Goal: Information Seeking & Learning: Learn about a topic

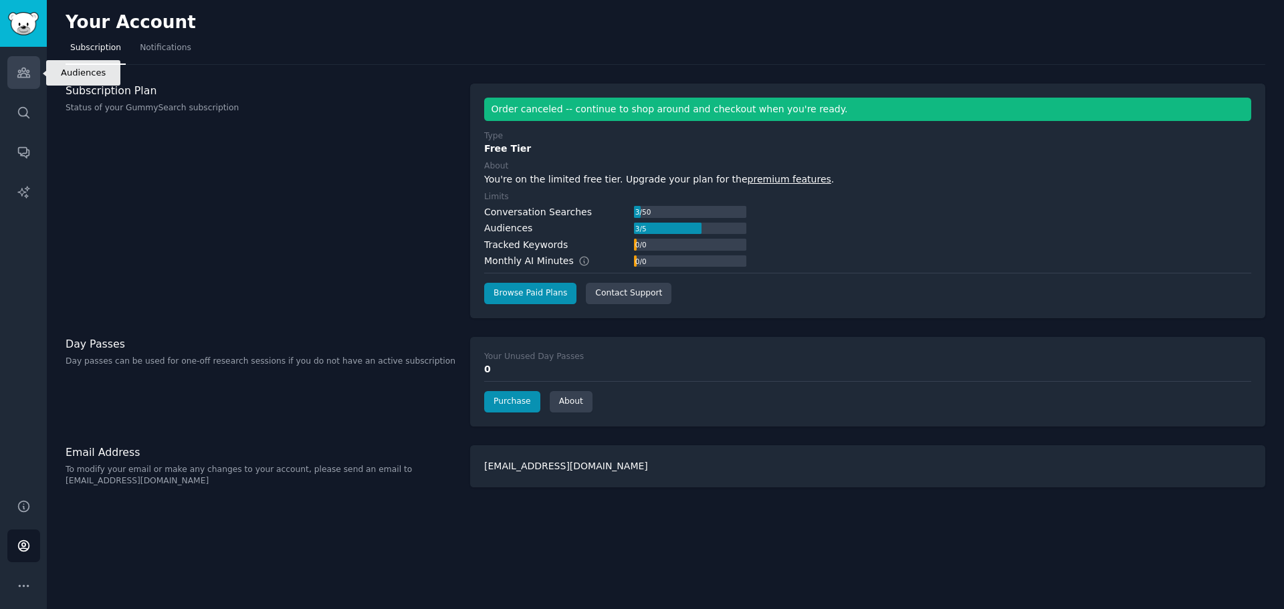
click at [17, 72] on icon "Sidebar" at bounding box center [24, 73] width 14 height 14
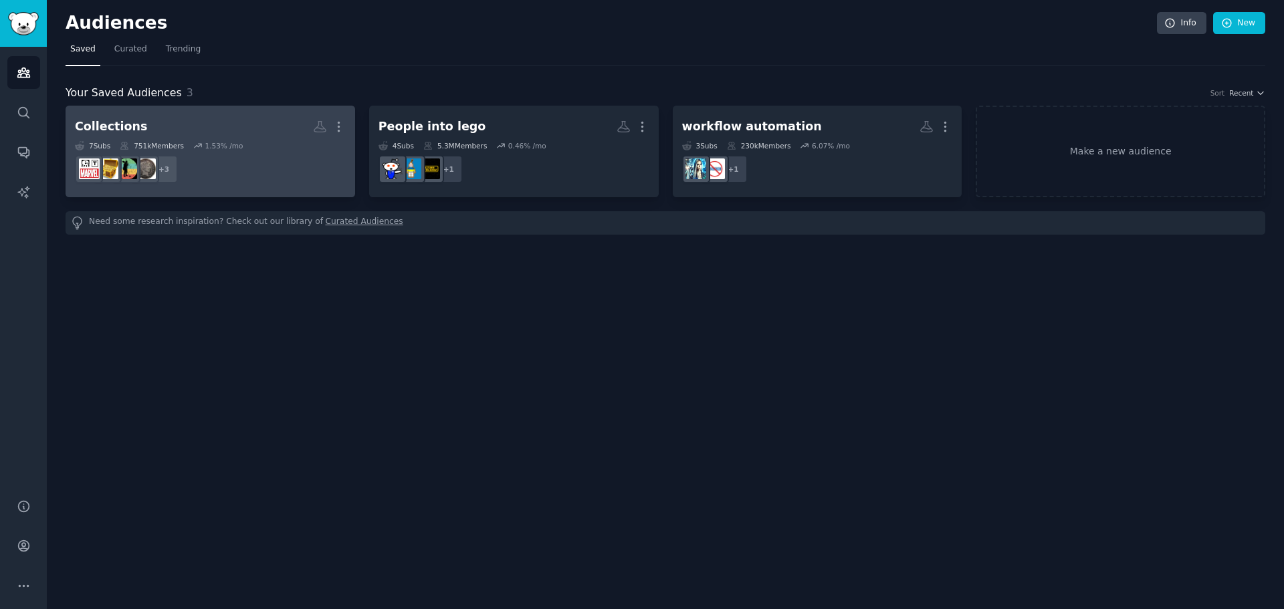
click at [128, 125] on div "Collections" at bounding box center [111, 126] width 72 height 17
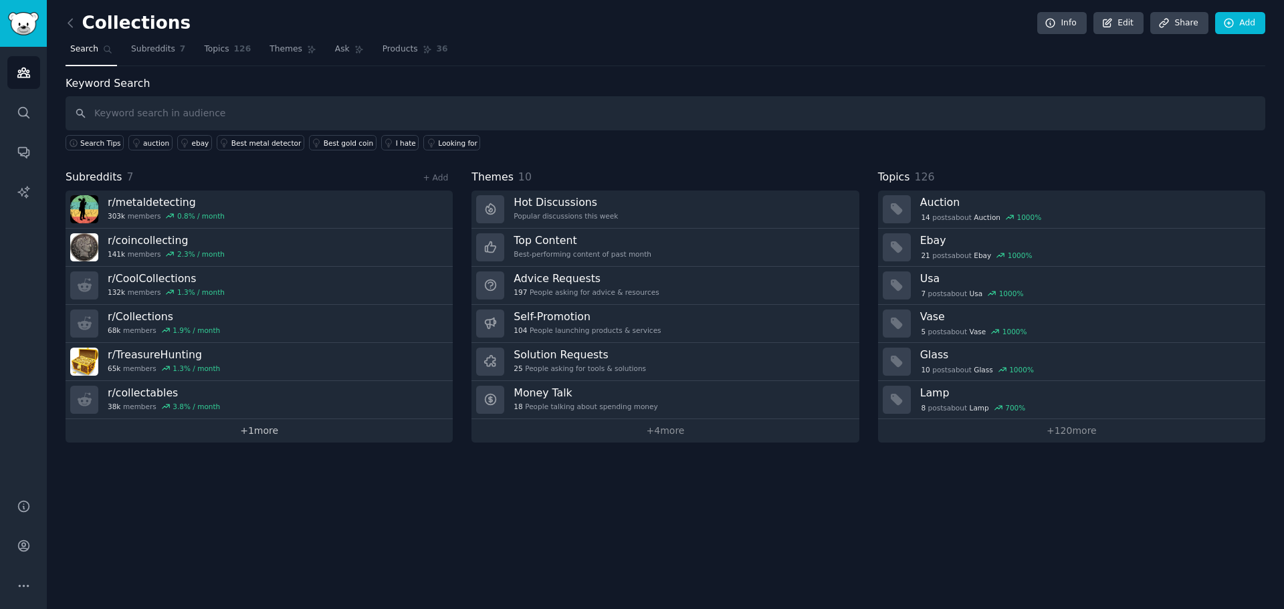
click at [265, 433] on link "+ 1 more" at bounding box center [259, 430] width 387 height 23
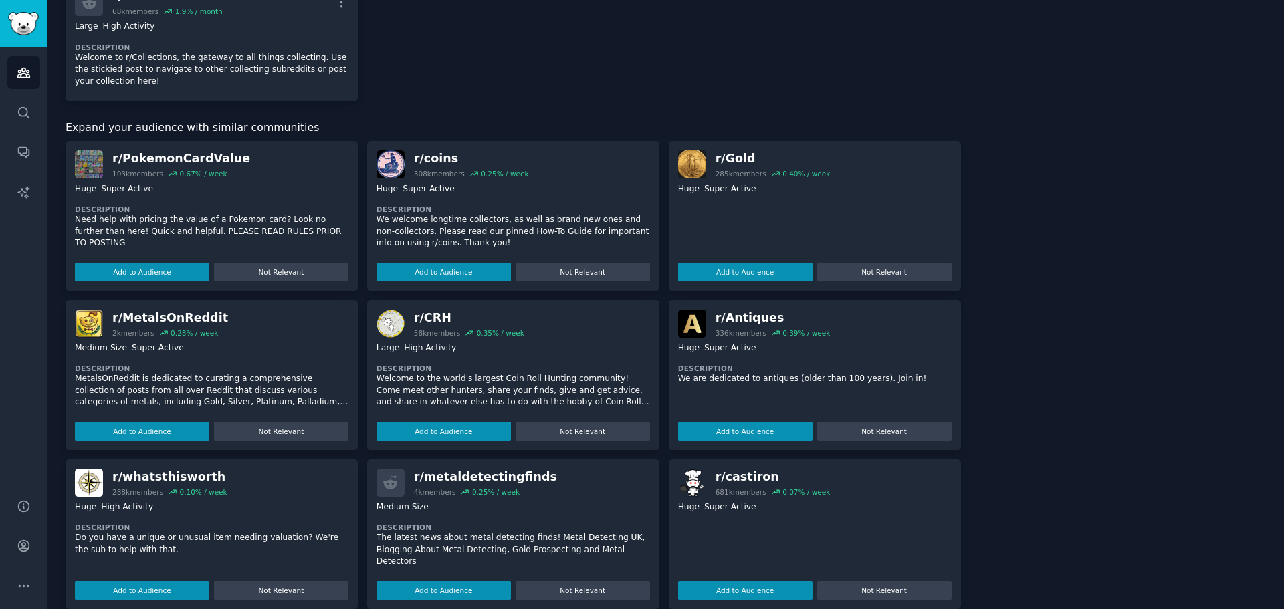
scroll to position [401, 0]
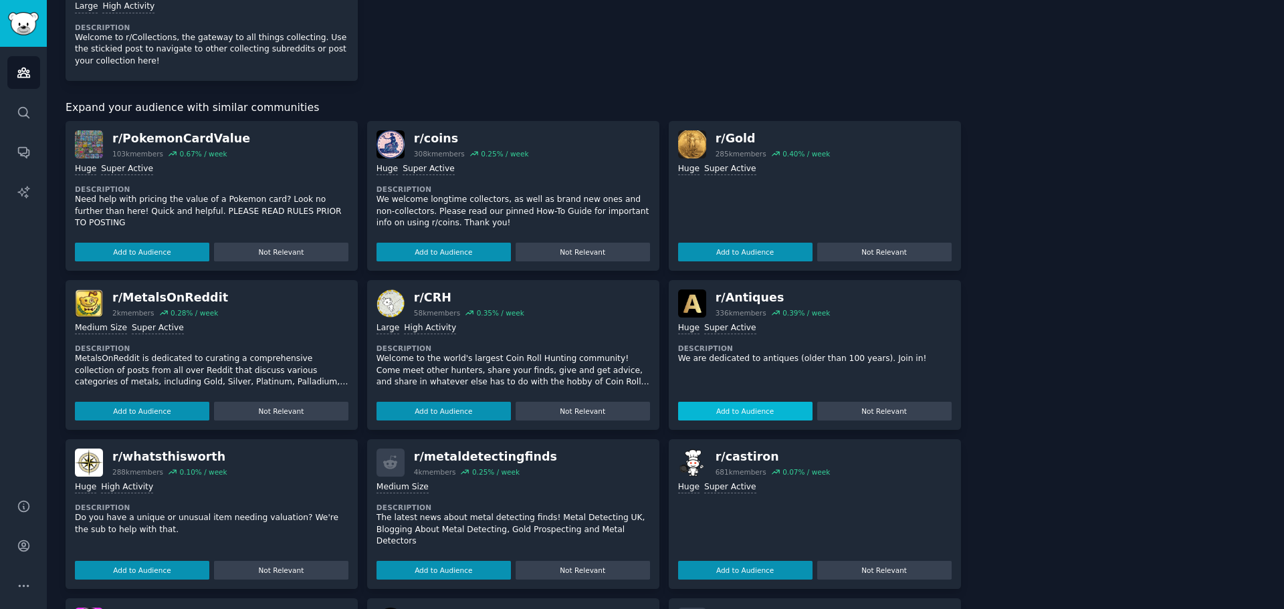
click at [747, 411] on button "Add to Audience" at bounding box center [745, 411] width 134 height 19
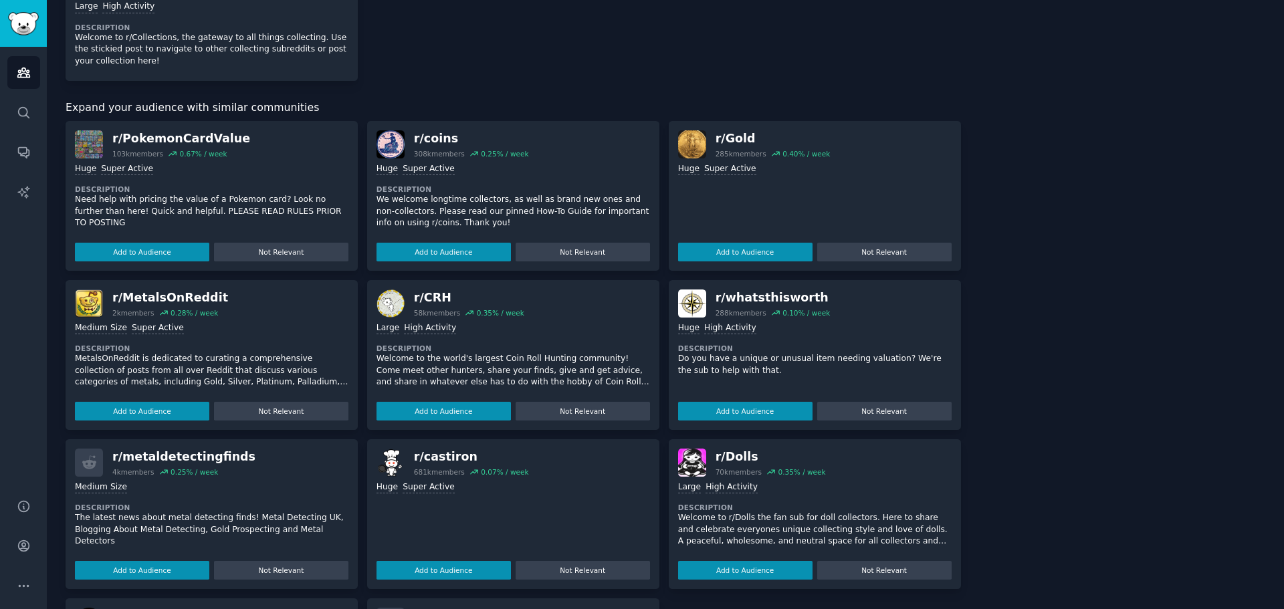
scroll to position [0, 0]
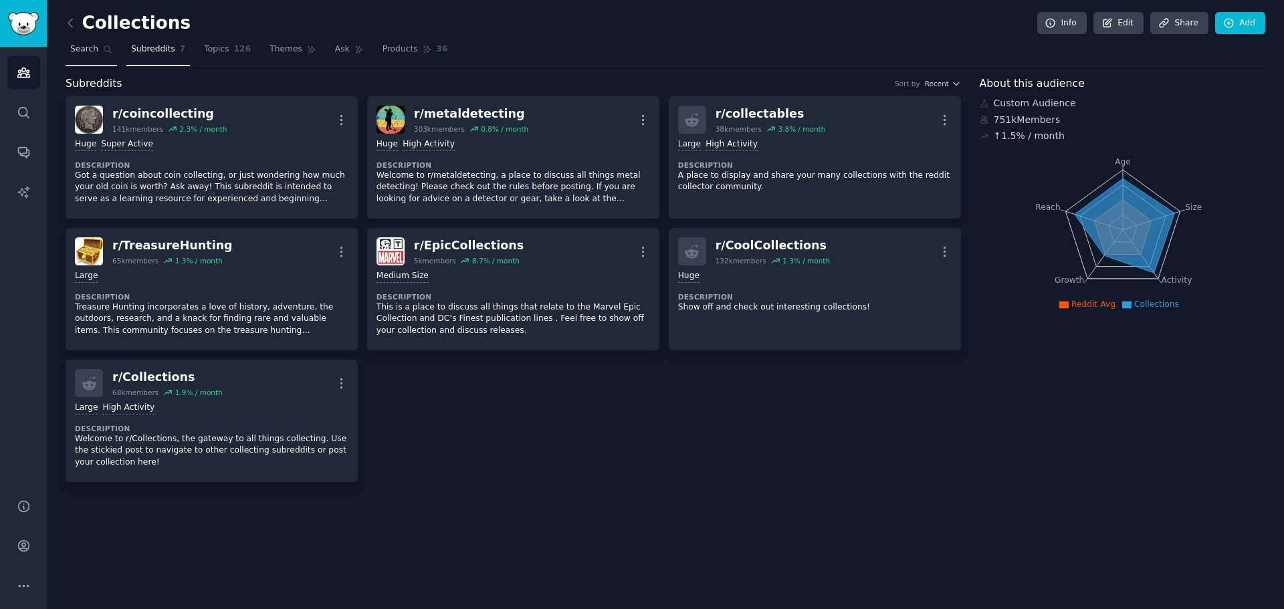
click at [90, 51] on span "Search" at bounding box center [84, 49] width 28 height 12
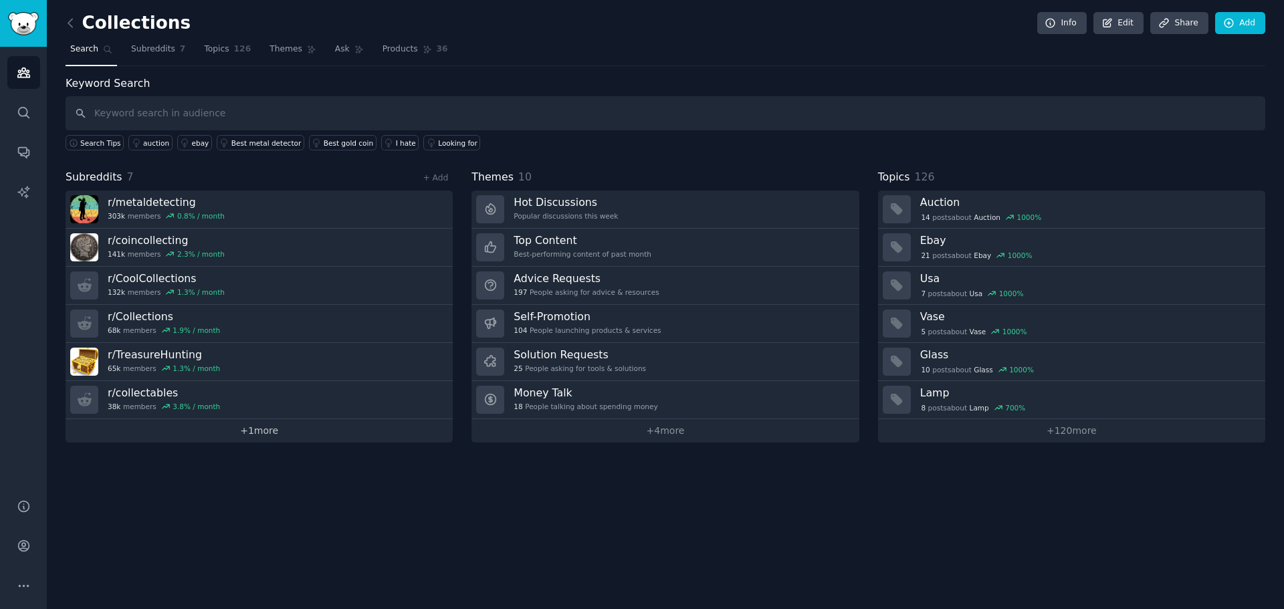
click at [250, 437] on link "+ 1 more" at bounding box center [259, 430] width 387 height 23
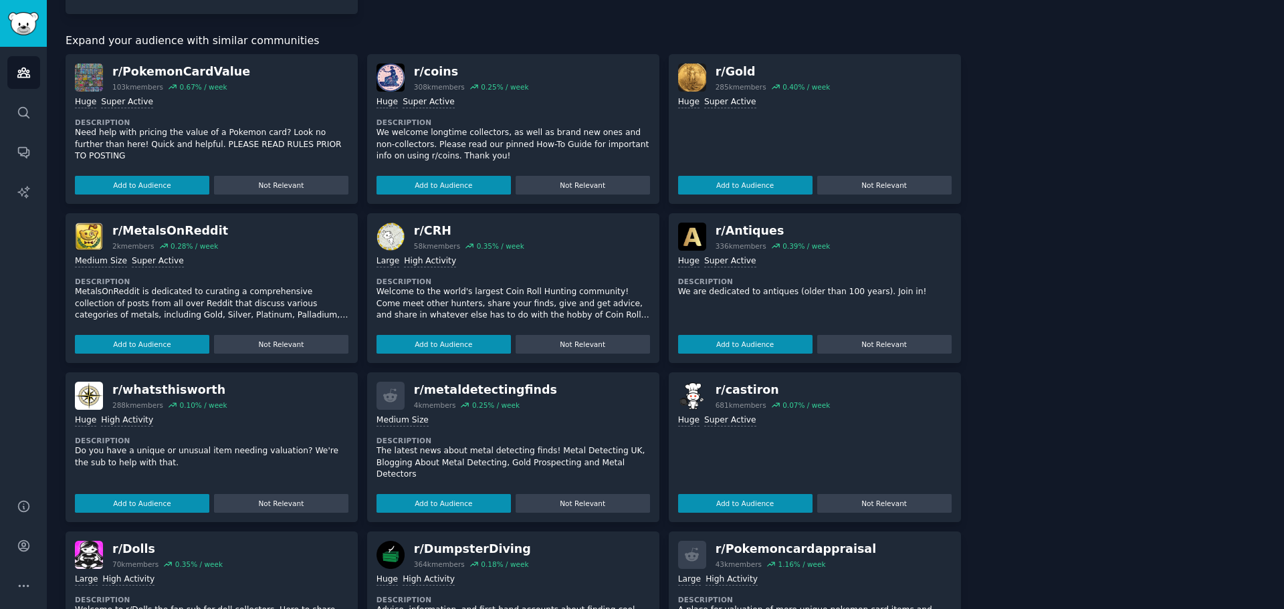
scroll to position [559, 0]
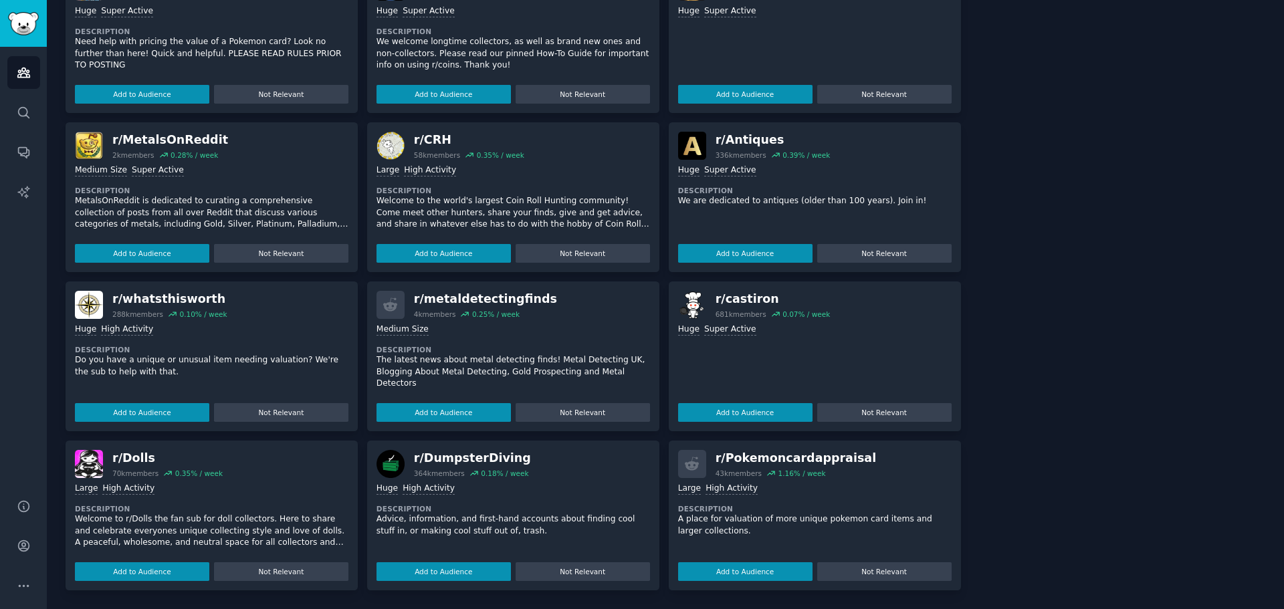
click at [384, 457] on img at bounding box center [390, 464] width 28 height 28
click at [407, 527] on p "Advice, information, and first-hand accounts about finding cool stuff in, or ma…" at bounding box center [512, 524] width 273 height 23
click at [382, 464] on img at bounding box center [390, 464] width 28 height 28
click at [450, 464] on div "r/ DumpsterDiving" at bounding box center [472, 458] width 117 height 17
click at [433, 461] on div "r/ DumpsterDiving" at bounding box center [472, 458] width 117 height 17
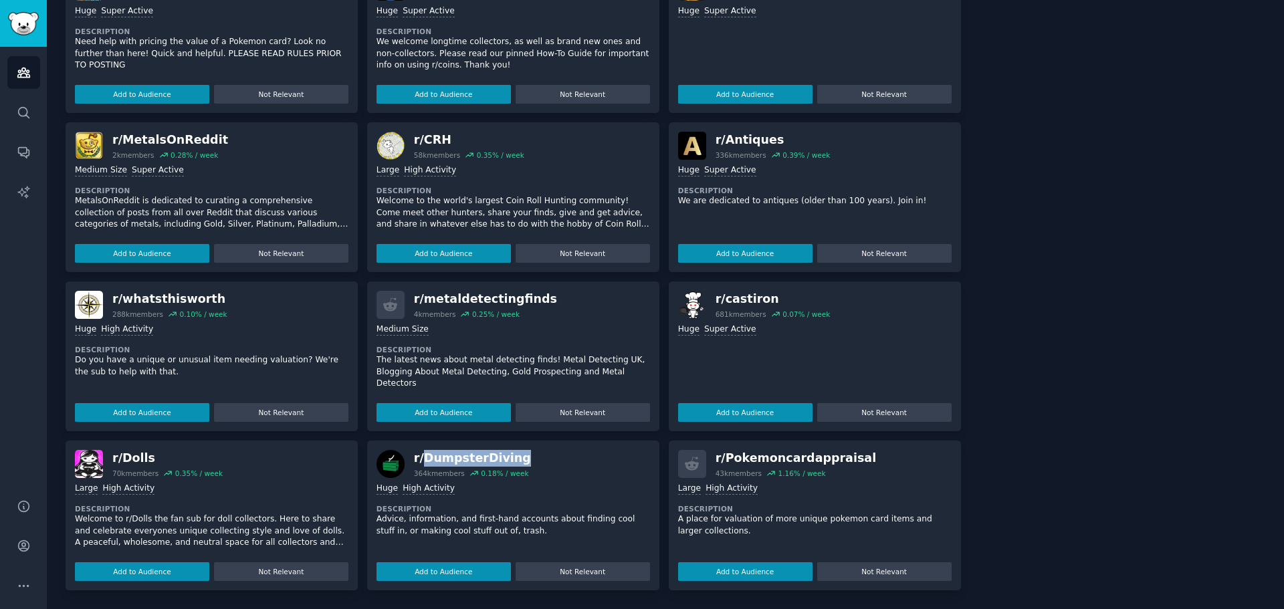
click at [433, 461] on div "r/ DumpsterDiving" at bounding box center [472, 458] width 117 height 17
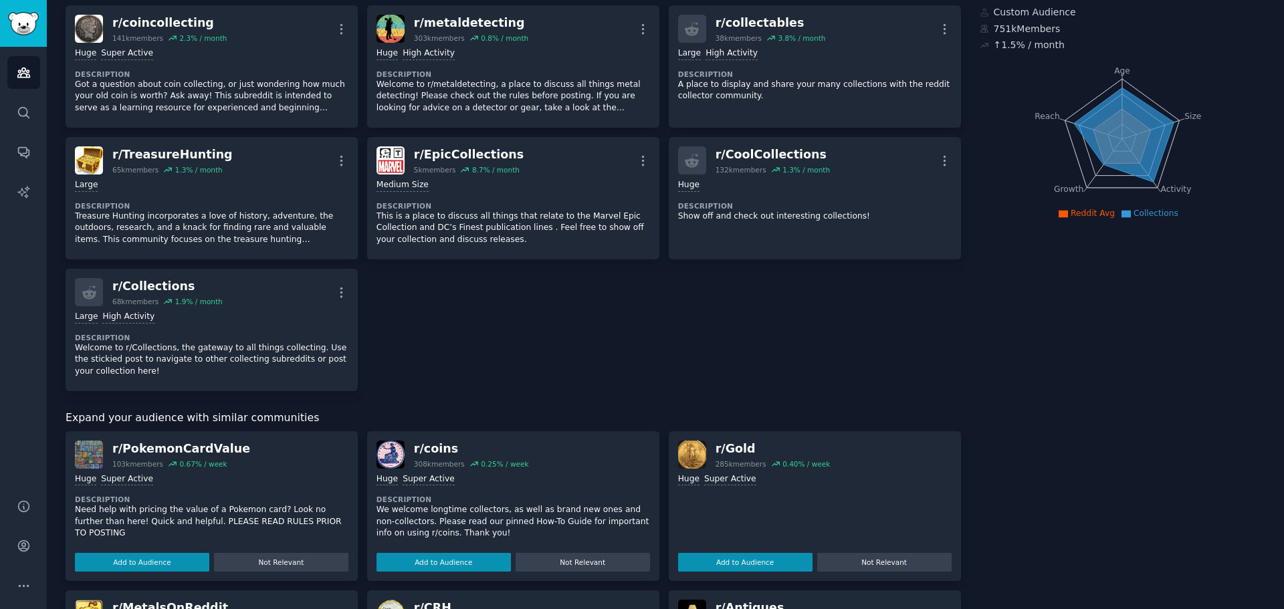
scroll to position [0, 0]
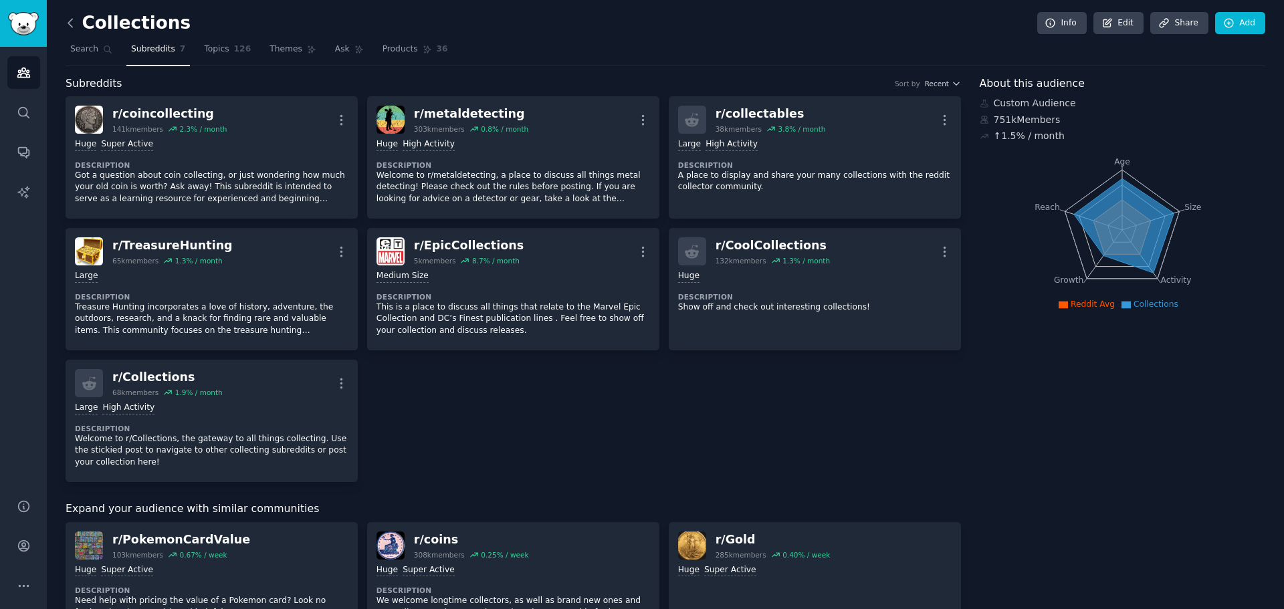
click at [68, 16] on icon at bounding box center [71, 23] width 14 height 14
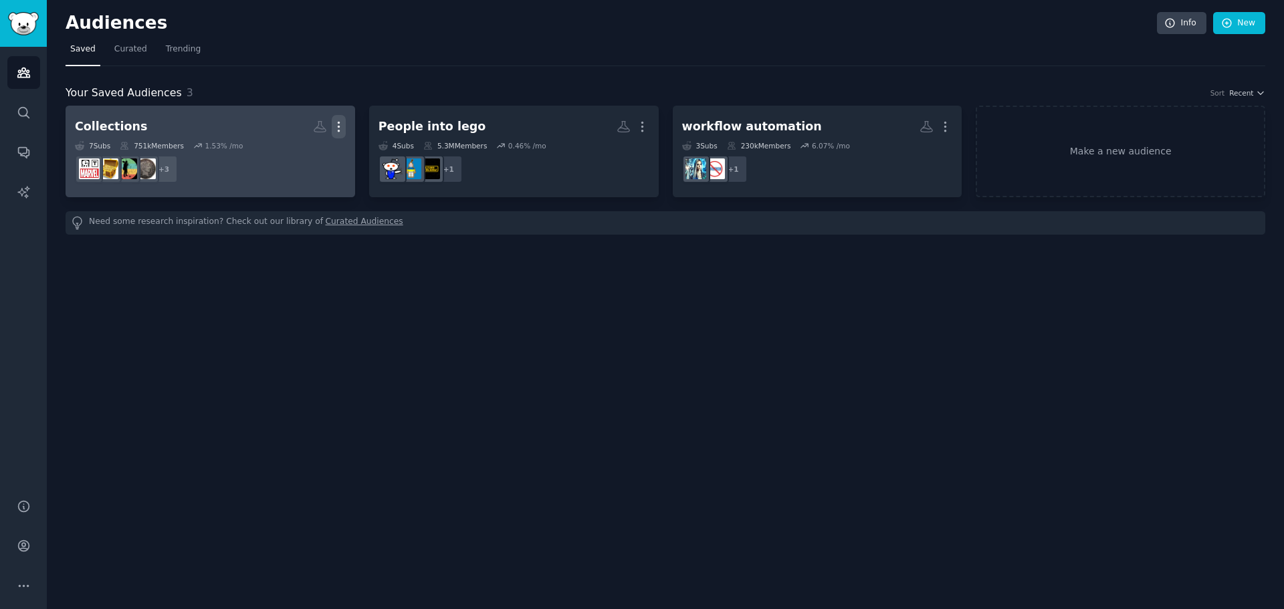
click at [335, 124] on icon "button" at bounding box center [339, 127] width 14 height 14
click at [194, 124] on h2 "Collections Custom Audience More View Delete" at bounding box center [210, 126] width 271 height 23
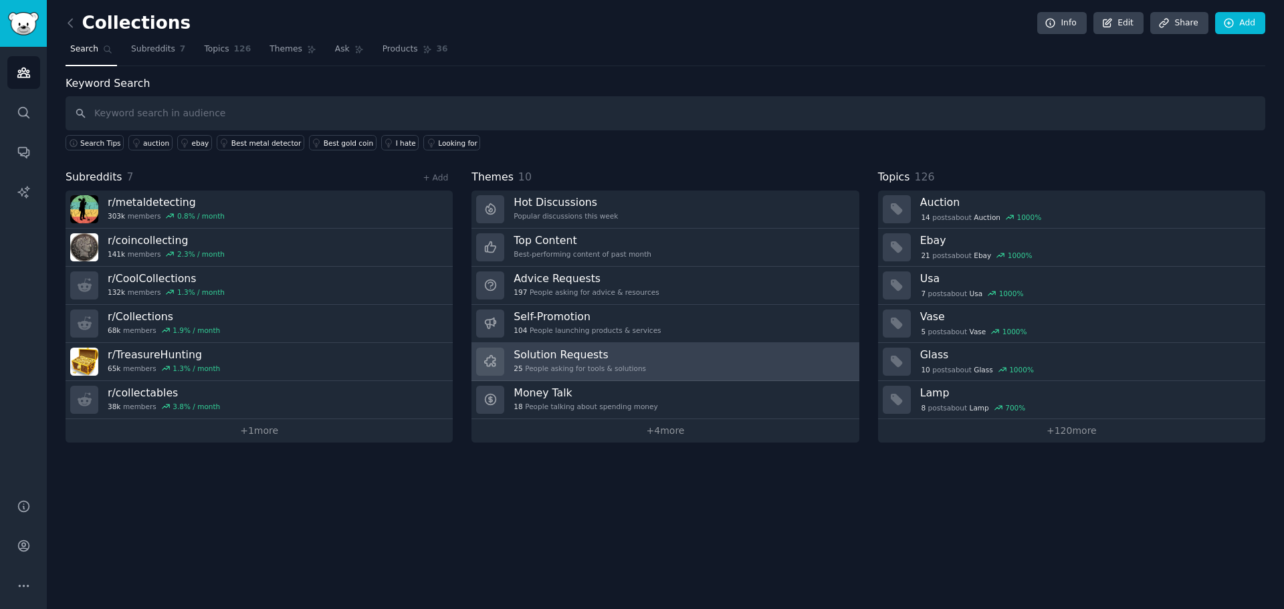
click at [635, 365] on link "Solution Requests 25 People asking for tools & solutions" at bounding box center [664, 362] width 387 height 38
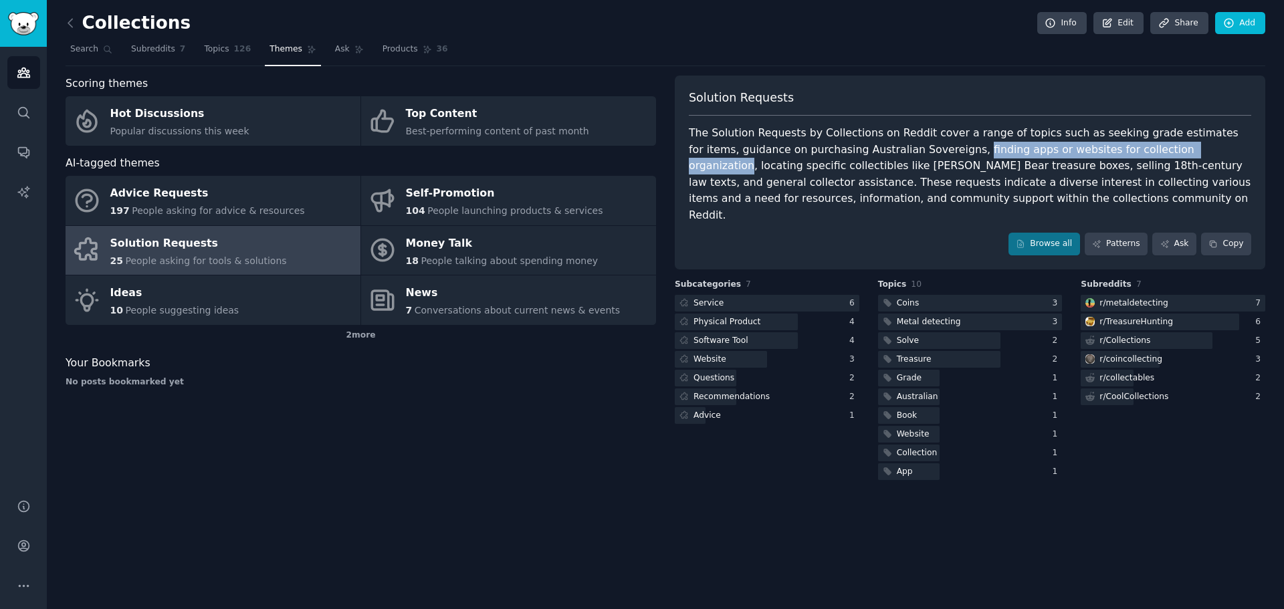
drag, startPoint x: 908, startPoint y: 151, endPoint x: 1145, endPoint y: 148, distance: 237.4
click at [1145, 148] on div "The Solution Requests by Collections on Reddit cover a range of topics such as …" at bounding box center [970, 174] width 562 height 98
click at [1049, 147] on div "The Solution Requests by Collections on Reddit cover a range of topics such as …" at bounding box center [970, 174] width 562 height 98
drag, startPoint x: 1041, startPoint y: 150, endPoint x: 1145, endPoint y: 152, distance: 104.3
click at [1145, 152] on div "The Solution Requests by Collections on Reddit cover a range of topics such as …" at bounding box center [970, 174] width 562 height 98
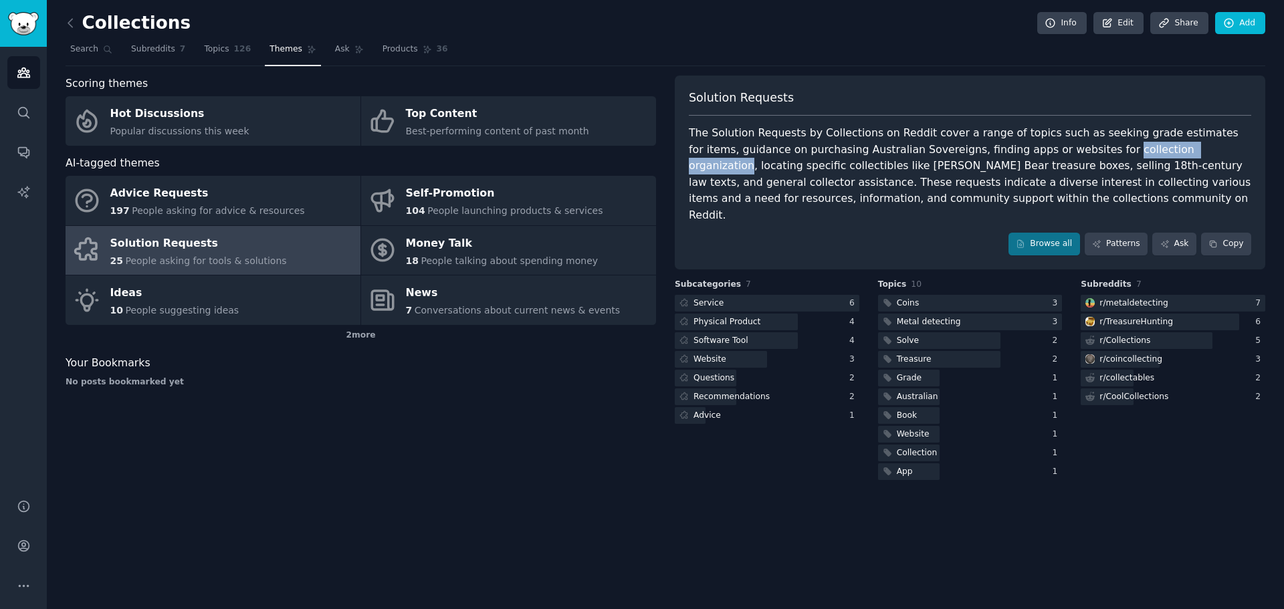
copy div "collection organization"
click at [760, 332] on div at bounding box center [736, 340] width 123 height 17
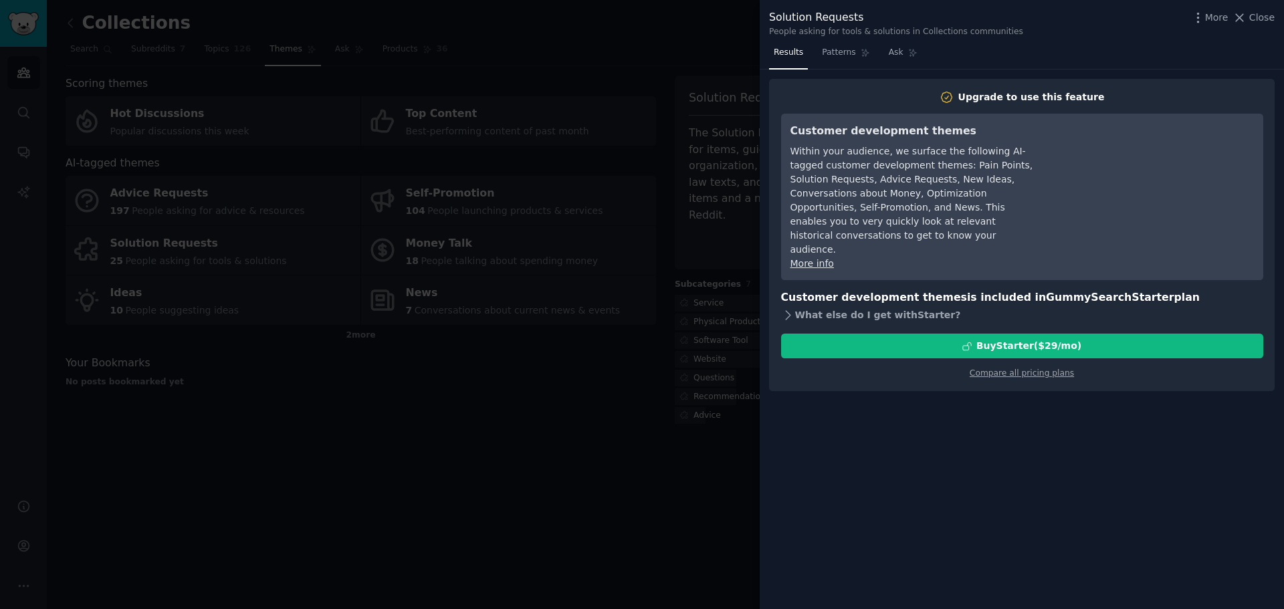
click at [789, 310] on icon at bounding box center [788, 314] width 5 height 9
